Goal: Information Seeking & Learning: Find specific fact

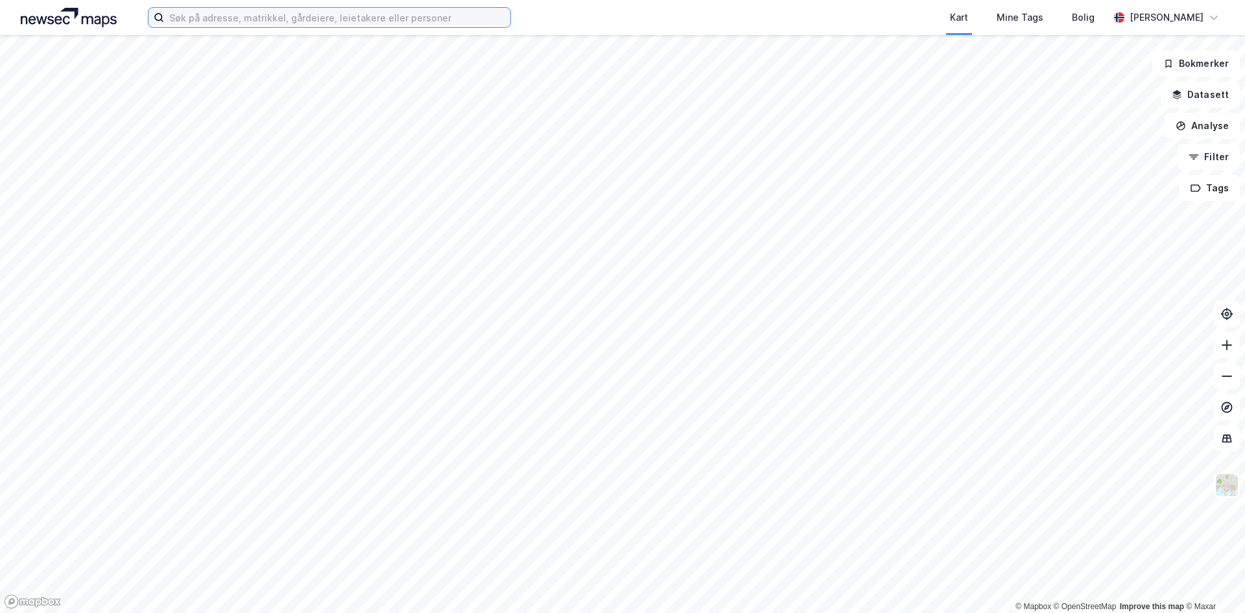
click at [362, 25] on input at bounding box center [337, 17] width 346 height 19
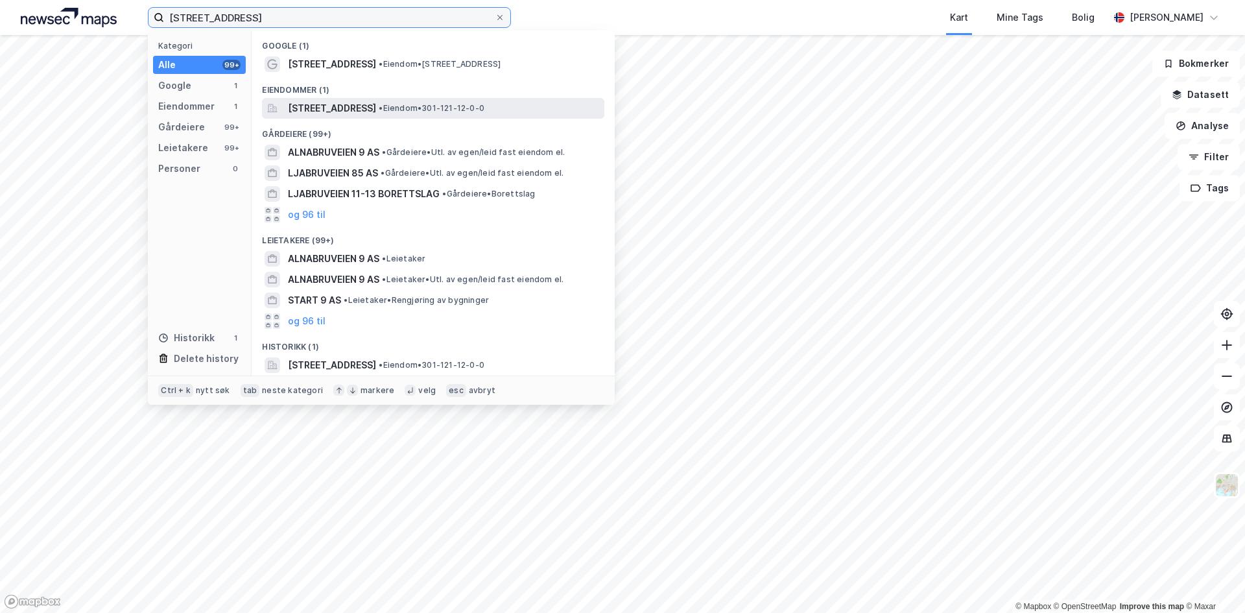
type input "[STREET_ADDRESS]"
click at [376, 114] on span "[STREET_ADDRESS]" at bounding box center [332, 108] width 88 height 16
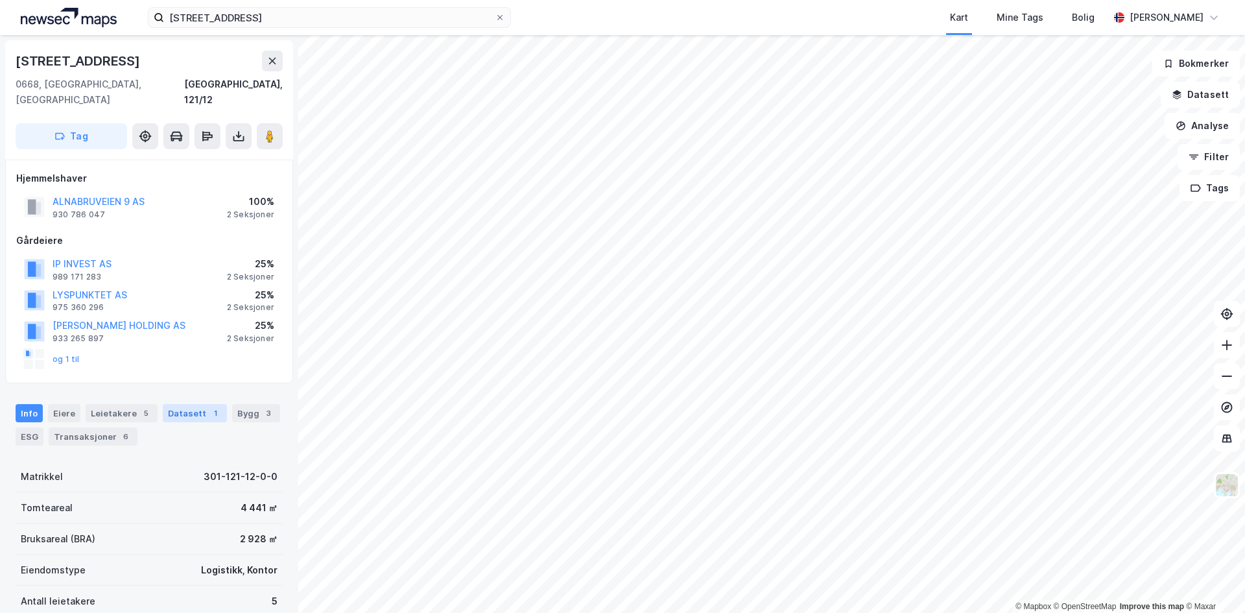
click at [191, 404] on div "Datasett 1" at bounding box center [195, 413] width 64 height 18
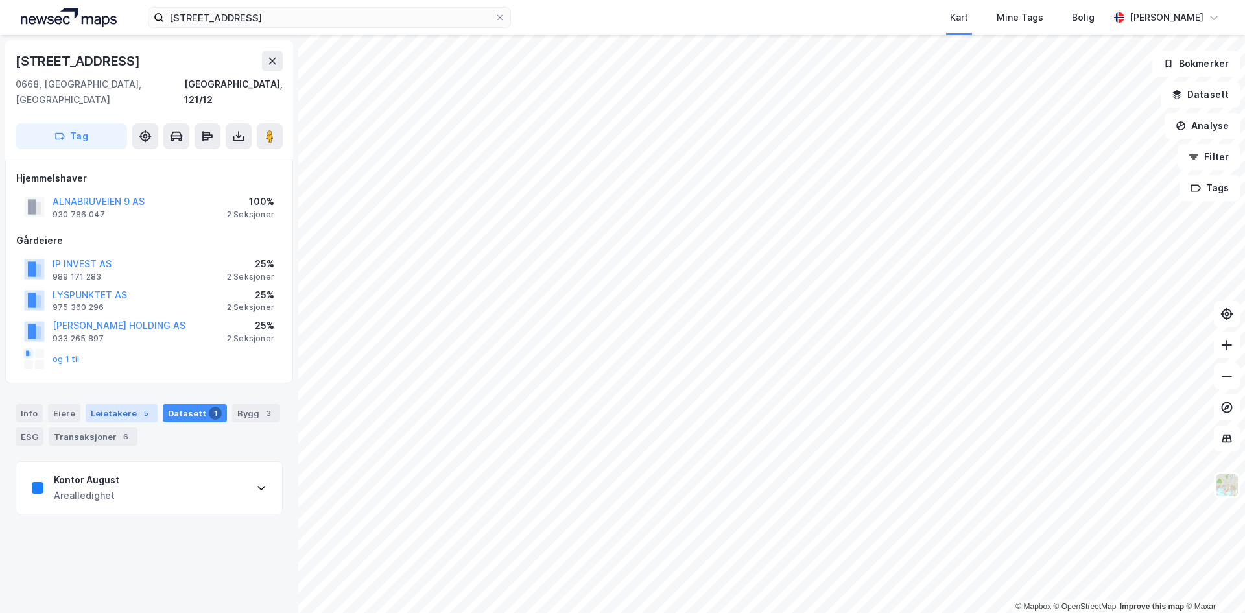
click at [110, 404] on div "Leietakere 5" at bounding box center [122, 413] width 72 height 18
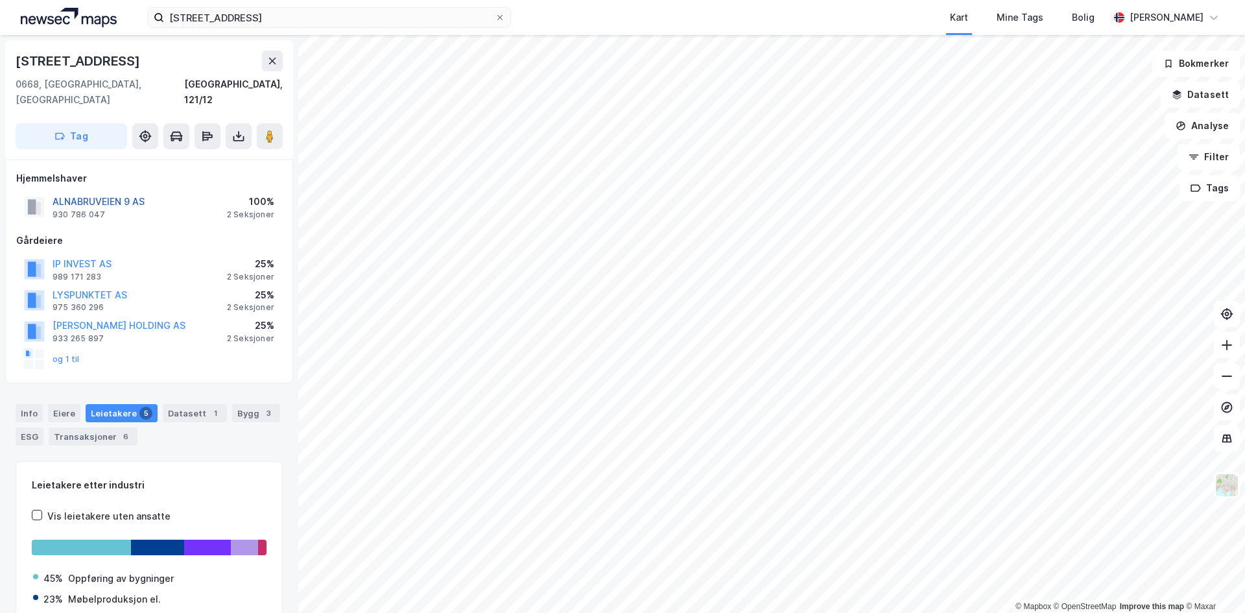
click at [0, 0] on button "ALNABRUVEIEN 9 AS" at bounding box center [0, 0] width 0 height 0
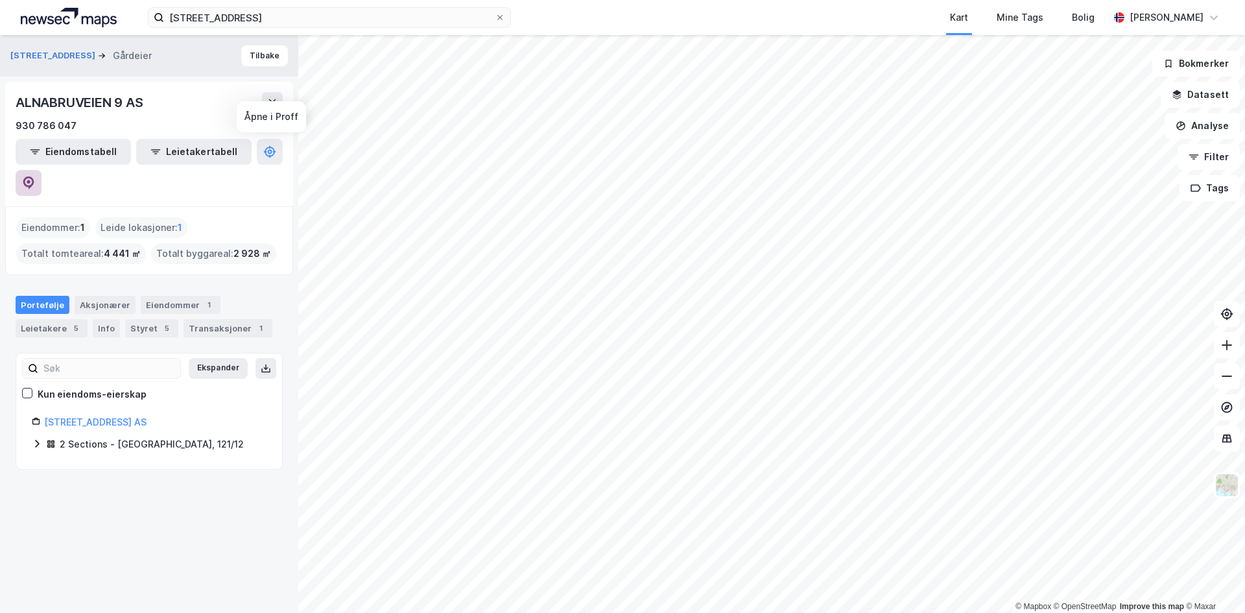
click at [41, 170] on button at bounding box center [29, 183] width 26 height 26
